Goal: Find specific page/section: Find specific page/section

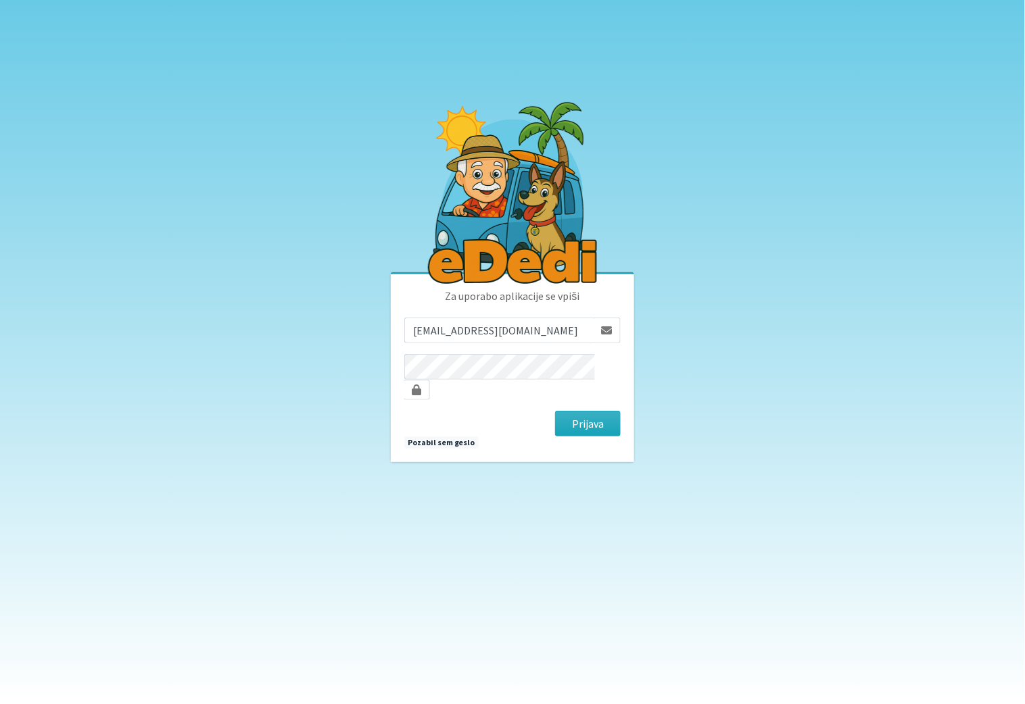
click at [585, 411] on button "Prijava" at bounding box center [588, 424] width 66 height 26
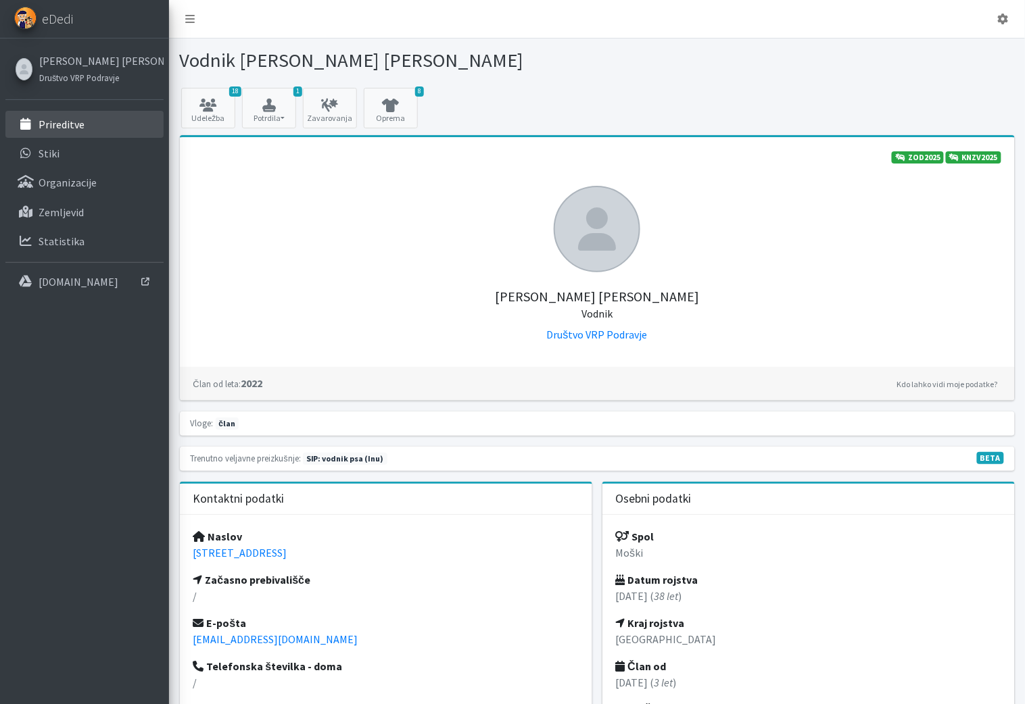
click at [76, 123] on p "Prireditve" at bounding box center [62, 125] width 46 height 14
